Goal: Task Accomplishment & Management: Complete application form

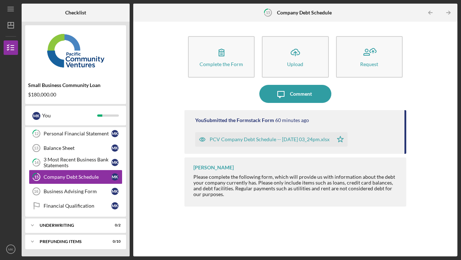
scroll to position [133, 0]
click at [67, 191] on div "Business Advising Form" at bounding box center [78, 191] width 68 height 6
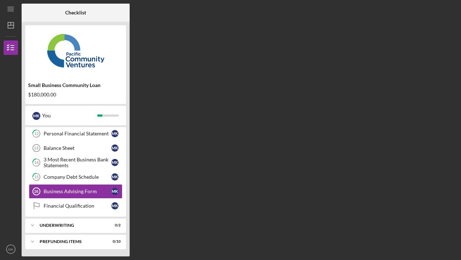
click at [67, 191] on div "Business Advising Form" at bounding box center [78, 191] width 68 height 6
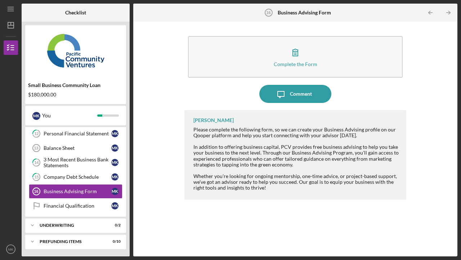
click at [297, 64] on div "Complete the Form" at bounding box center [296, 63] width 44 height 5
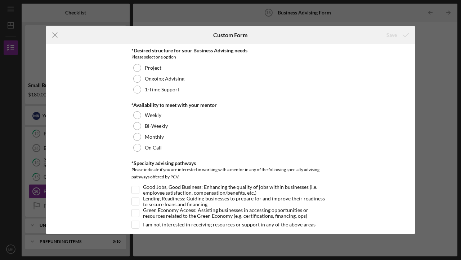
click at [137, 88] on div at bounding box center [137, 89] width 8 height 8
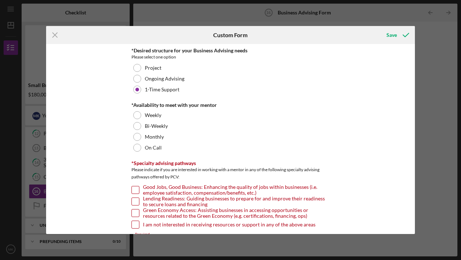
click at [137, 146] on div at bounding box center [137, 147] width 8 height 8
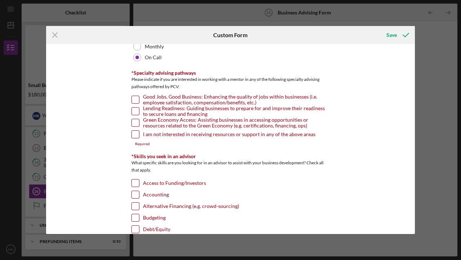
scroll to position [89, 0]
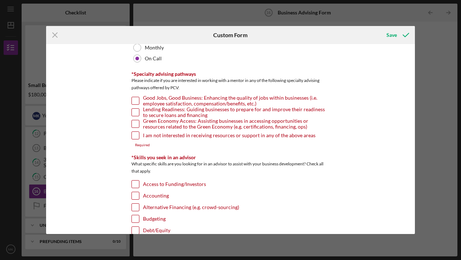
click at [135, 102] on input "Good Jobs, Good Business: Enhancing the quality of jobs within businesses (i.e.…" at bounding box center [135, 100] width 7 height 7
checkbox input "true"
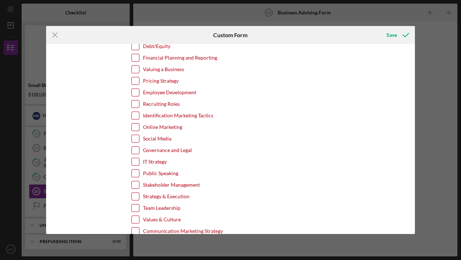
scroll to position [270, 0]
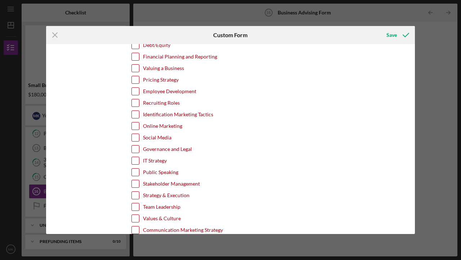
click at [133, 113] on input "Identification Marketing Tactics" at bounding box center [135, 114] width 7 height 7
checkbox input "true"
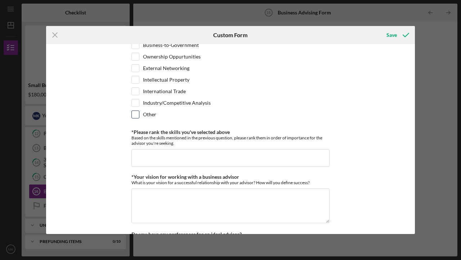
scroll to position [534, 0]
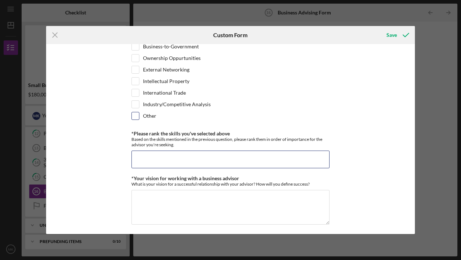
click at [168, 156] on input "*Please rank the skills you've selected above" at bounding box center [231, 158] width 198 height 17
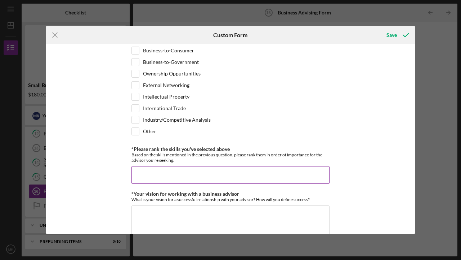
scroll to position [517, 0]
